Goal: Information Seeking & Learning: Learn about a topic

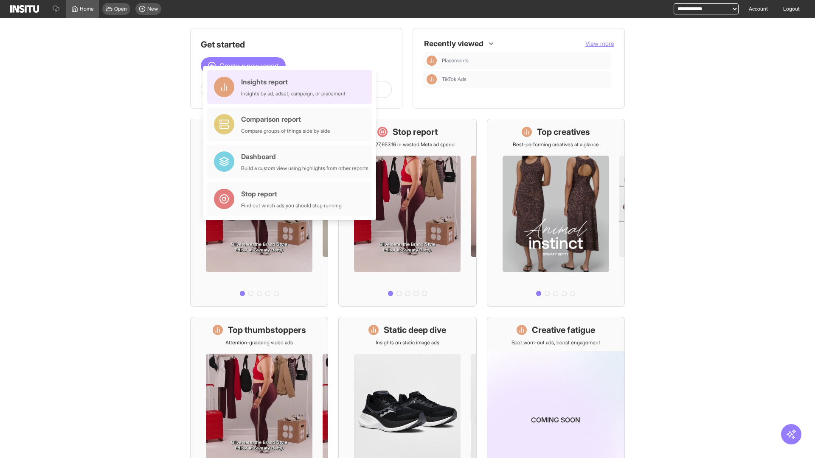
click at [292, 87] on div "Insights report Insights by ad, adset, campaign, or placement" at bounding box center [293, 87] width 104 height 20
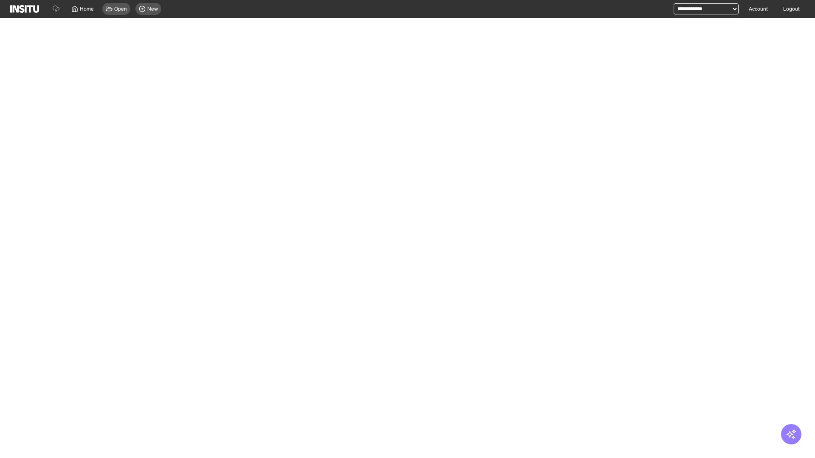
select select "**"
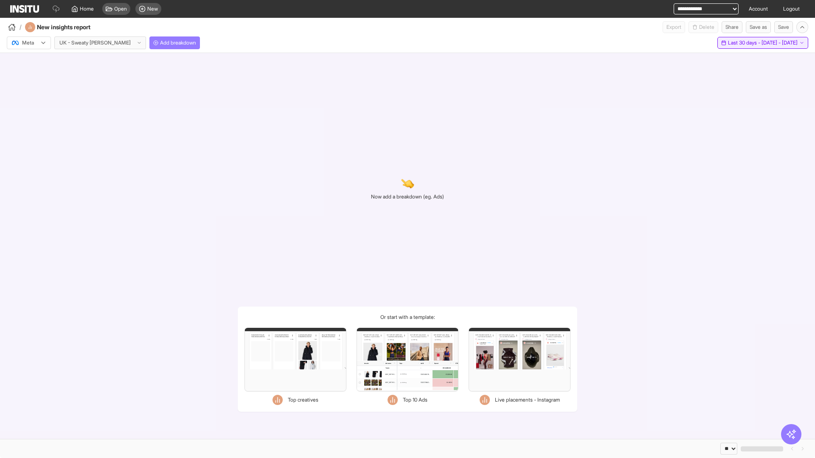
click at [745, 43] on span "Last 30 days - [DATE] - [DATE]" at bounding box center [763, 42] width 70 height 7
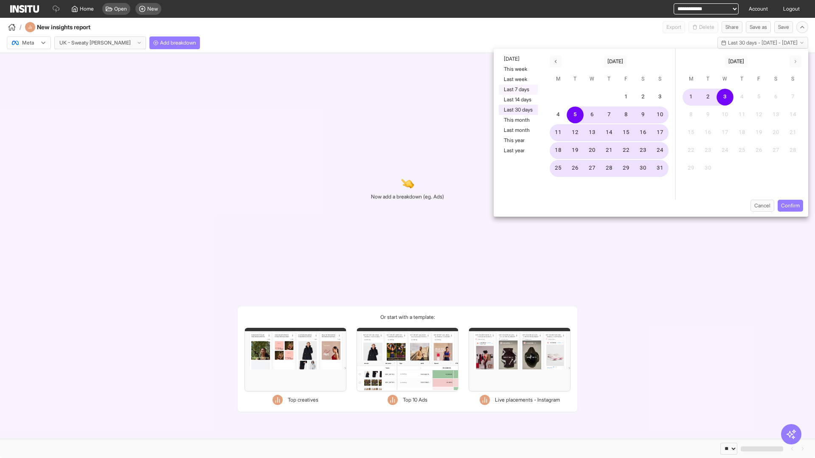
click at [517, 90] on button "Last 7 days" at bounding box center [518, 89] width 39 height 10
